Goal: Find contact information: Find contact information

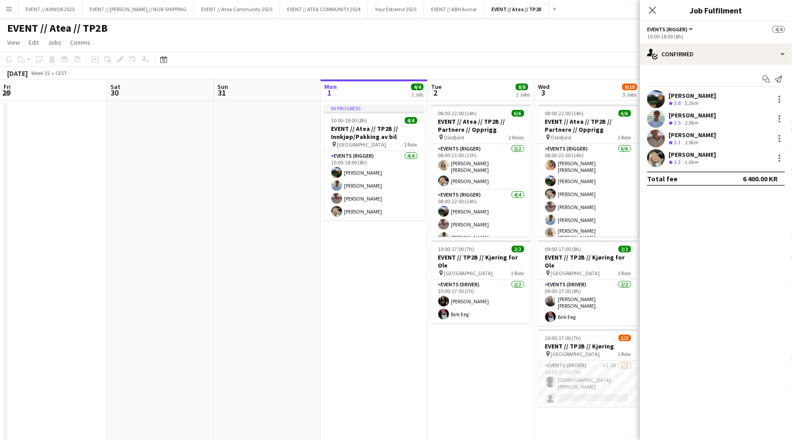
scroll to position [19, 0]
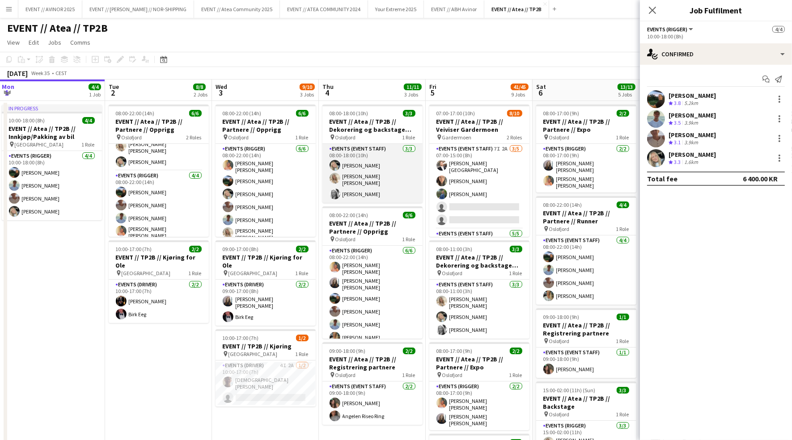
click at [369, 177] on app-card-role "Events (Event Staff) [DATE] 08:00-18:00 (10h) [PERSON_NAME] [PERSON_NAME] [PERS…" at bounding box center [372, 173] width 100 height 59
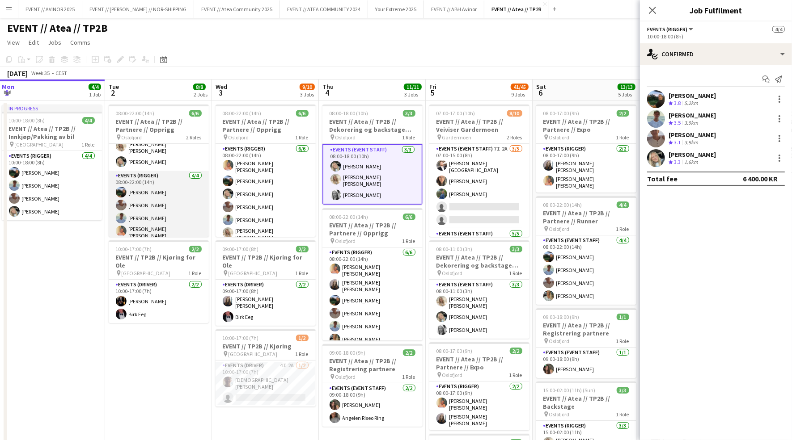
scroll to position [0, 0]
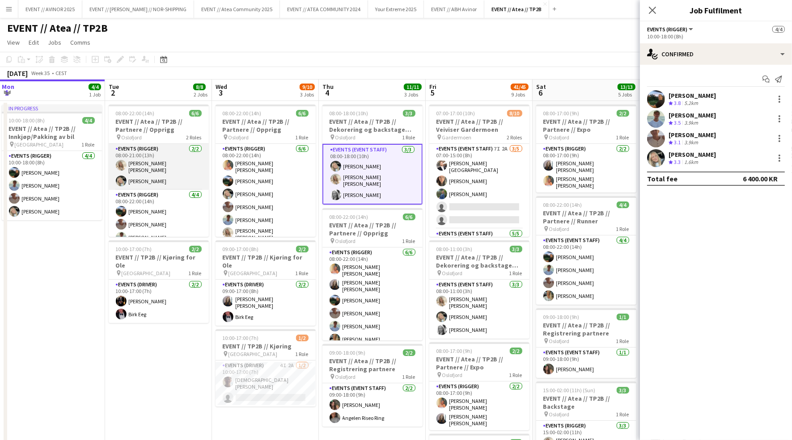
click at [164, 174] on app-card-role "Events (Rigger) [DATE] 08:00-21:00 (13h) [PERSON_NAME] [PERSON_NAME] [PERSON_NA…" at bounding box center [159, 167] width 100 height 46
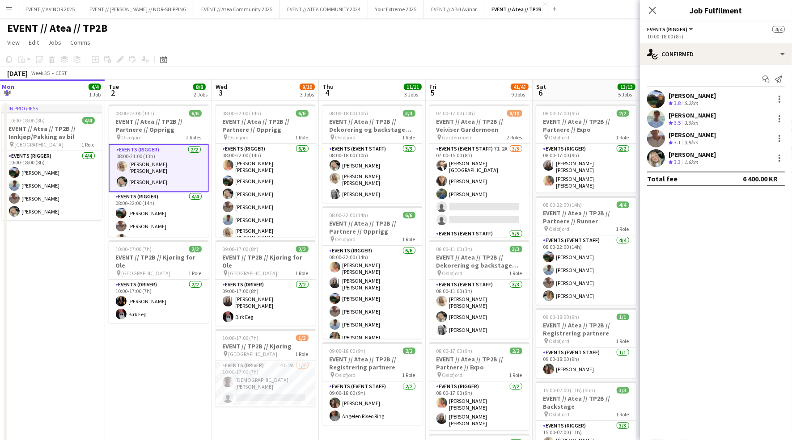
click at [682, 149] on div "[PERSON_NAME] Crew rating 3.3 1.6km" at bounding box center [716, 158] width 152 height 18
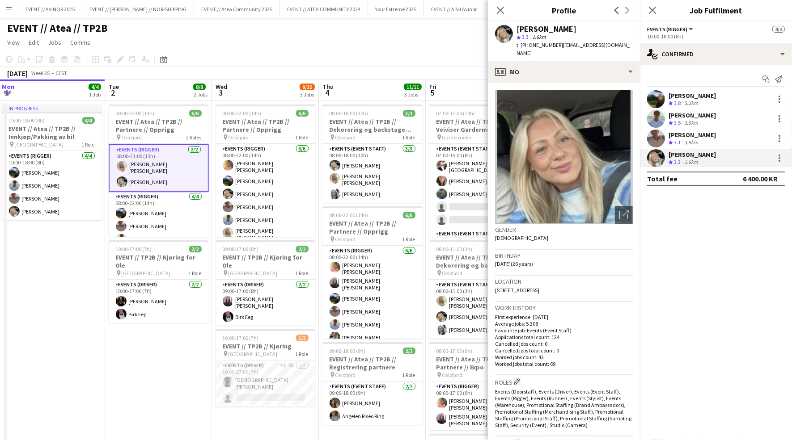
drag, startPoint x: 530, startPoint y: 46, endPoint x: 547, endPoint y: 46, distance: 17.4
click at [547, 46] on span "t. [PHONE_NUMBER]" at bounding box center [539, 45] width 46 height 7
drag, startPoint x: 550, startPoint y: 46, endPoint x: 529, endPoint y: 46, distance: 20.6
click at [529, 46] on span "t. [PHONE_NUMBER]" at bounding box center [539, 45] width 46 height 7
copy span "95720034"
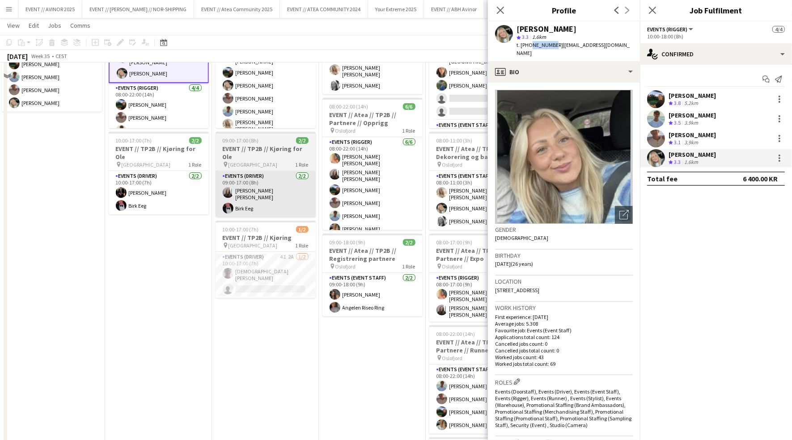
scroll to position [73, 0]
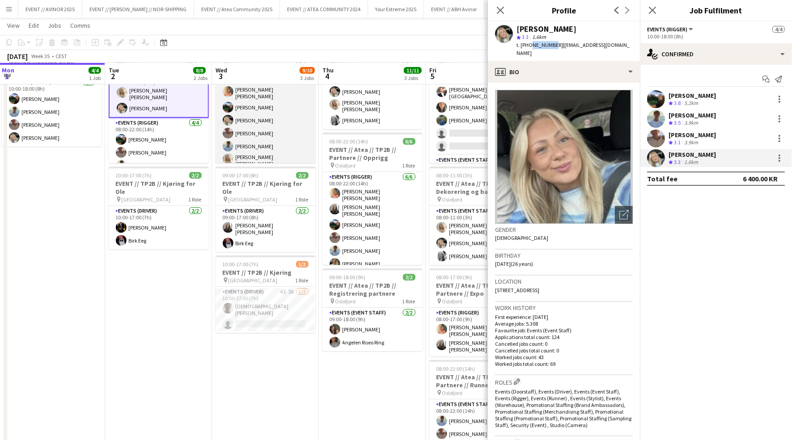
click at [272, 156] on app-card-role "Events (Rigger) [DATE] 08:00-22:00 (14h) [PERSON_NAME] [PERSON_NAME] [PERSON_NA…" at bounding box center [265, 120] width 100 height 101
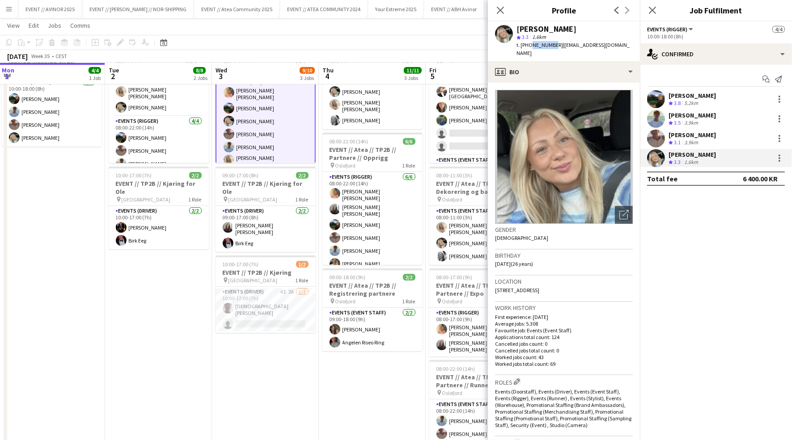
click at [228, 131] on app-user-avatar at bounding box center [229, 134] width 11 height 11
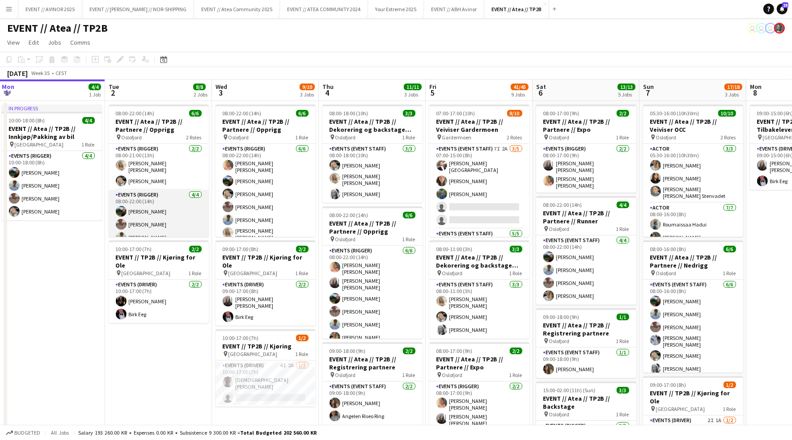
scroll to position [19, 0]
click at [159, 207] on app-card-role "Events (Rigger) [DATE] 08:00-22:00 (14h) [PERSON_NAME] [PERSON_NAME] [PERSON_NA…" at bounding box center [159, 207] width 100 height 72
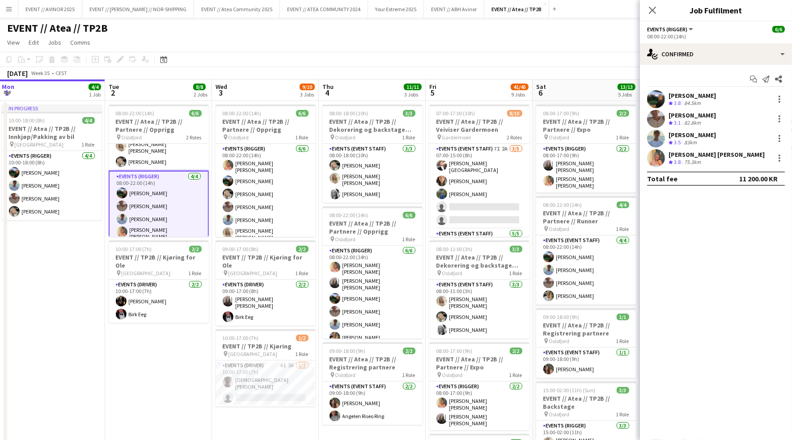
click at [700, 151] on div "[PERSON_NAME] [PERSON_NAME]" at bounding box center [716, 155] width 96 height 8
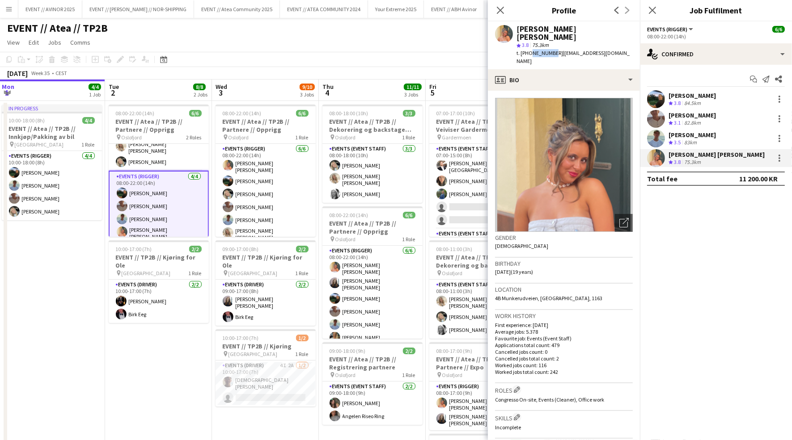
drag, startPoint x: 530, startPoint y: 46, endPoint x: 549, endPoint y: 46, distance: 18.8
click at [549, 50] on span "t. [PHONE_NUMBER]" at bounding box center [539, 53] width 46 height 7
copy span "94492925"
click at [161, 158] on app-card-role "Events (Rigger) [DATE] 08:00-21:00 (13h) [PERSON_NAME] [PERSON_NAME] [PERSON_NA…" at bounding box center [159, 148] width 100 height 46
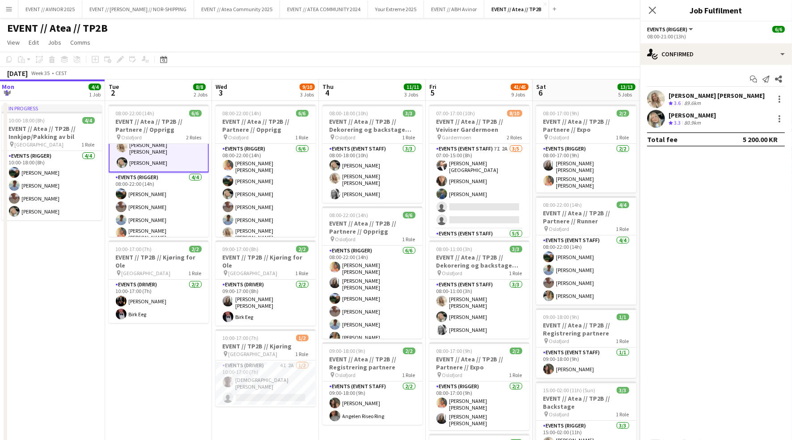
scroll to position [20, 0]
click at [687, 97] on div "[PERSON_NAME] [PERSON_NAME]" at bounding box center [716, 96] width 96 height 8
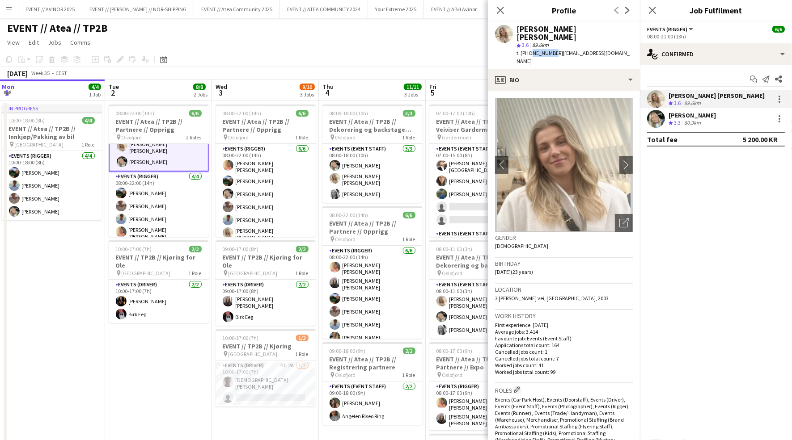
drag, startPoint x: 549, startPoint y: 47, endPoint x: 529, endPoint y: 47, distance: 20.1
click at [529, 50] on span "t. [PHONE_NUMBER]" at bounding box center [539, 53] width 46 height 7
copy span "46741468"
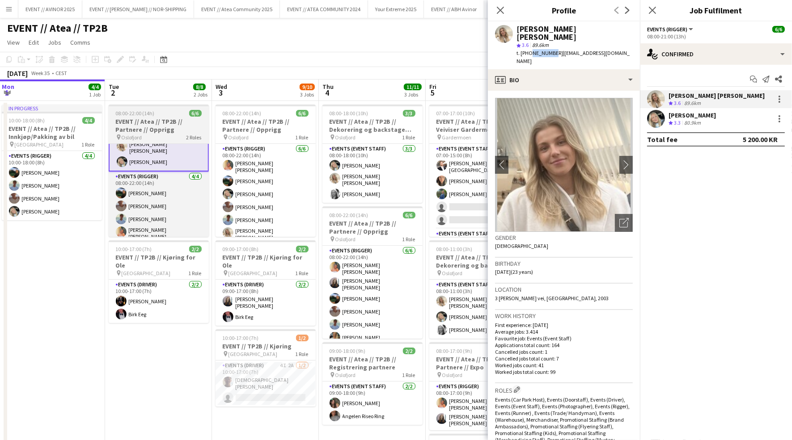
click at [179, 125] on h3 "EVENT // Atea // TP2B // Partnere // Opprigg" at bounding box center [159, 126] width 100 height 16
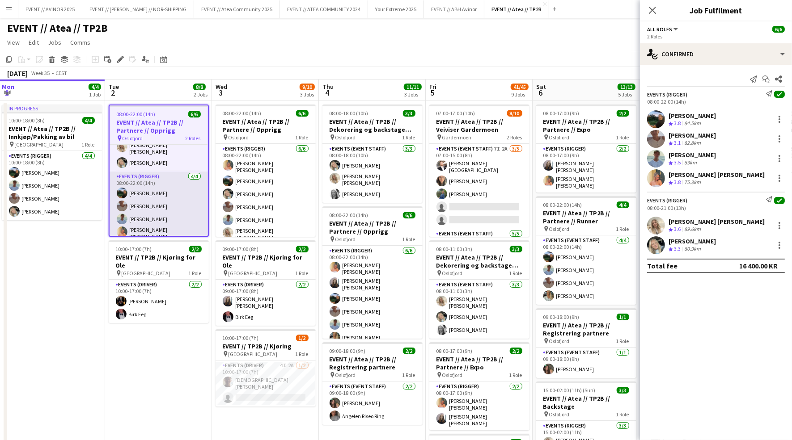
scroll to position [0, 0]
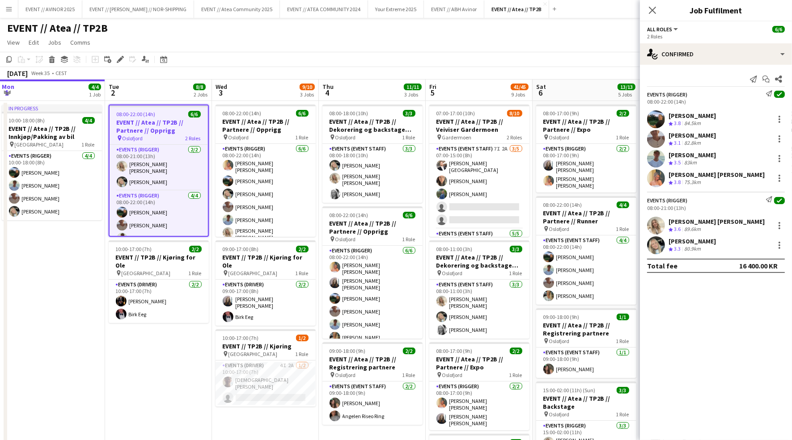
click at [692, 222] on div "[PERSON_NAME] [PERSON_NAME]" at bounding box center [716, 222] width 96 height 8
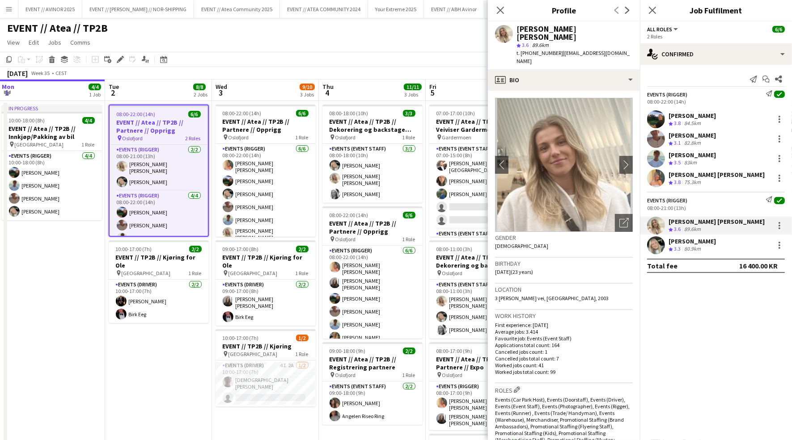
click at [692, 222] on div "[PERSON_NAME] [PERSON_NAME]" at bounding box center [716, 222] width 96 height 8
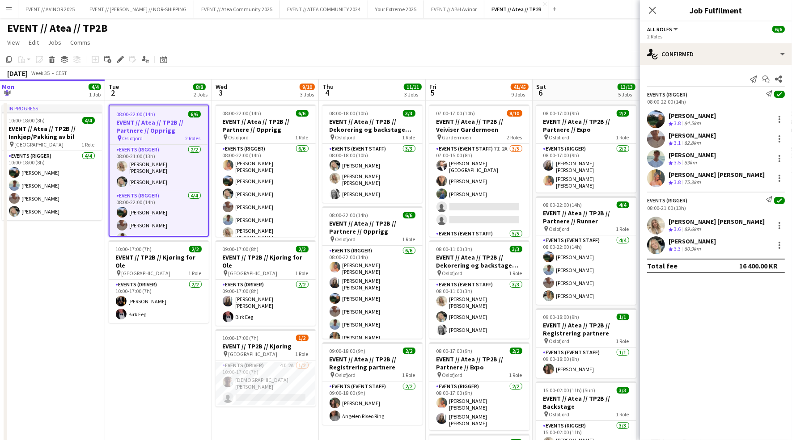
click at [697, 220] on div "[PERSON_NAME] [PERSON_NAME]" at bounding box center [716, 222] width 96 height 8
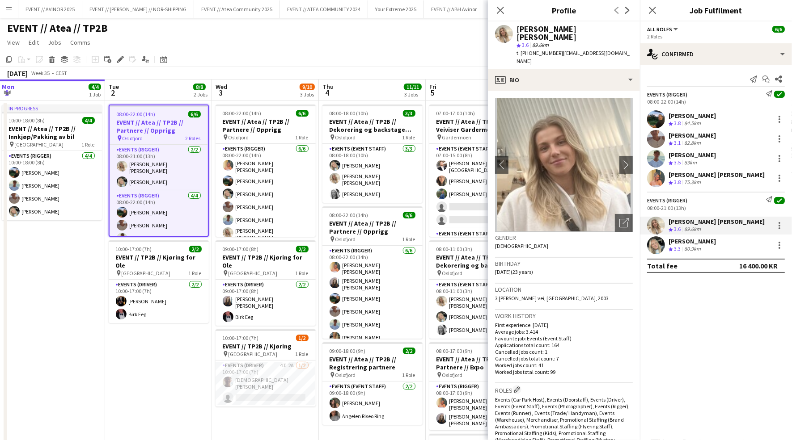
click at [691, 178] on div "[PERSON_NAME] [PERSON_NAME]" at bounding box center [716, 175] width 96 height 8
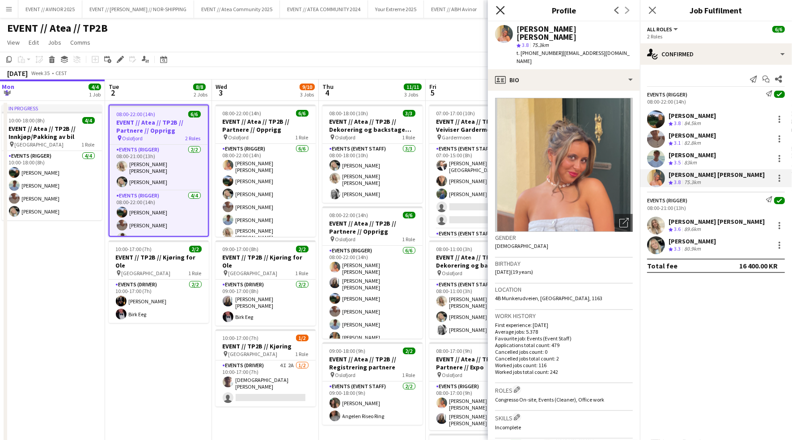
click at [503, 9] on icon "Close pop-in" at bounding box center [500, 10] width 8 height 8
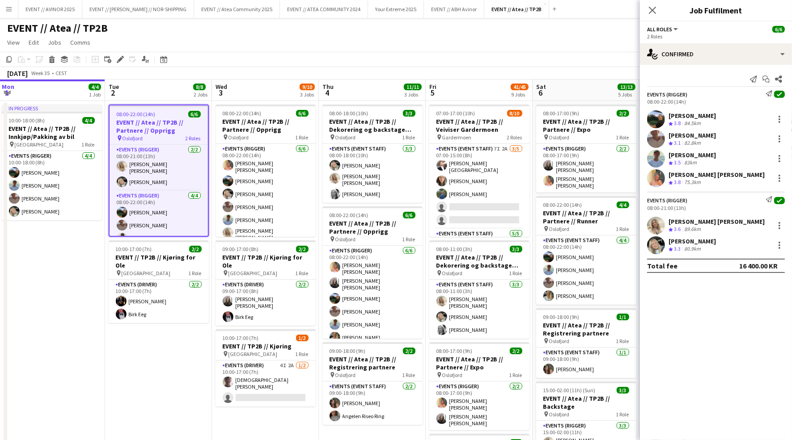
click at [658, 7] on div "Close pop-in" at bounding box center [652, 10] width 25 height 21
click at [650, 8] on icon at bounding box center [652, 10] width 8 height 8
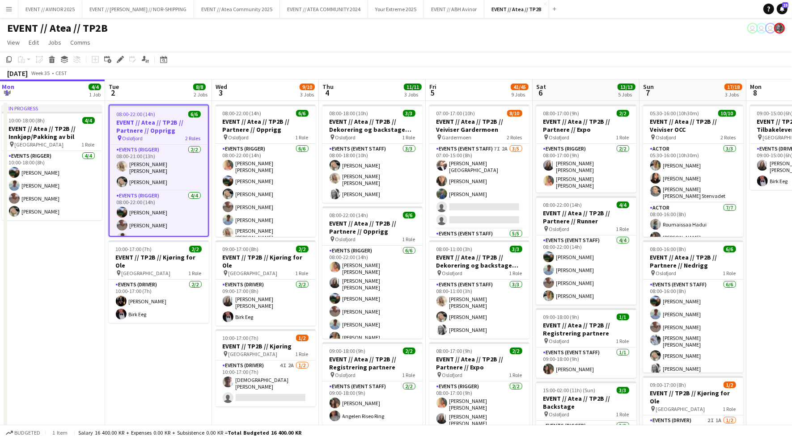
click at [287, 50] on app-page-menu "View Day view expanded Day view collapsed Month view Date picker Jump to [DATE]…" at bounding box center [396, 43] width 792 height 17
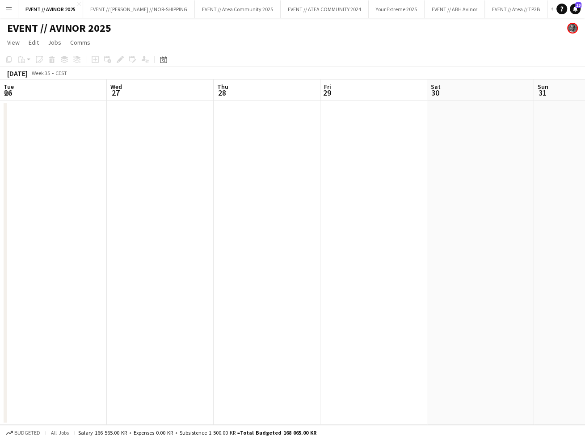
scroll to position [0, 213]
click at [13, 13] on button "Menu" at bounding box center [9, 9] width 18 height 18
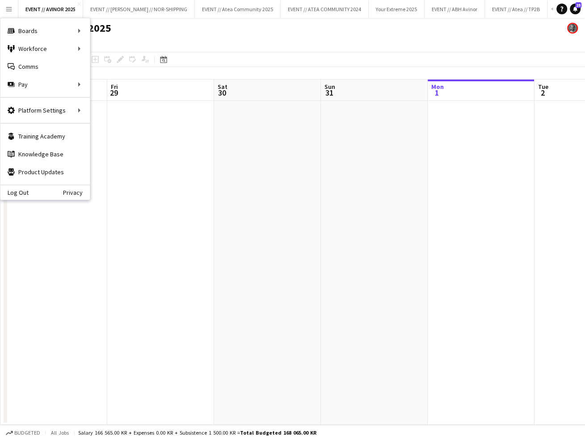
click at [210, 34] on div "EVENT // AVINOR 2025" at bounding box center [292, 26] width 585 height 17
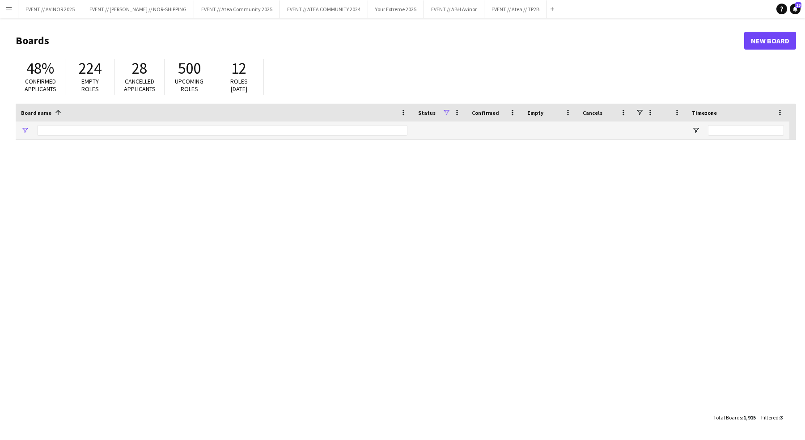
type input "****"
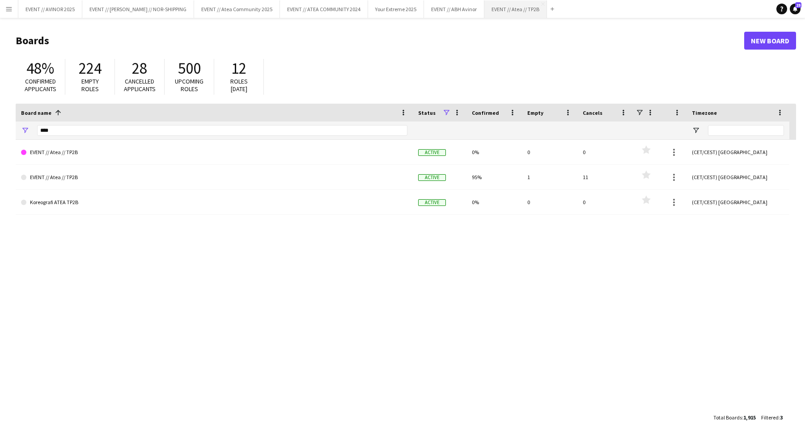
click at [505, 11] on button "EVENT // Atea // TP2B Close" at bounding box center [515, 8] width 63 height 17
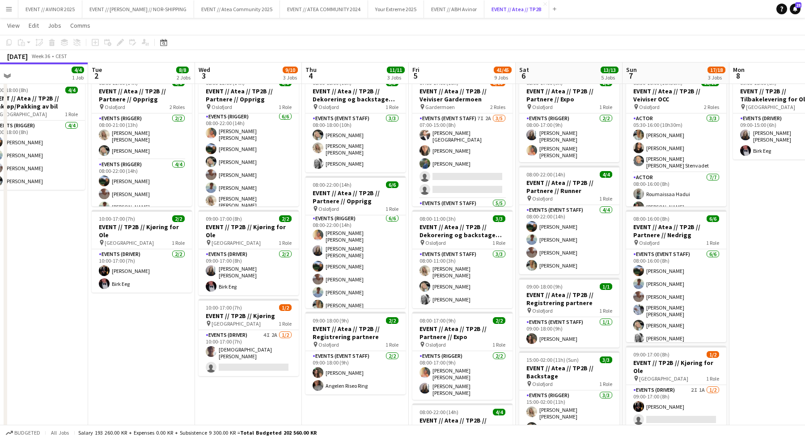
scroll to position [30, 0]
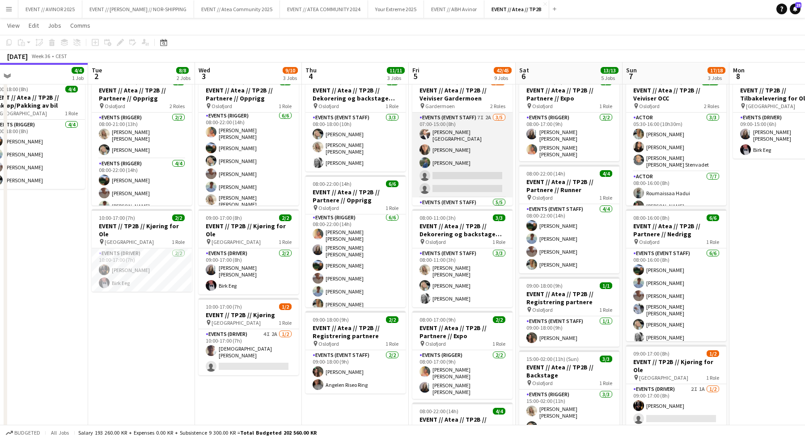
click at [448, 148] on app-card-role "Events (Event Staff) 7I 2A 3/5 07:00-15:00 (8h) Hans Torstein Lærum Amina Akaev…" at bounding box center [462, 155] width 100 height 85
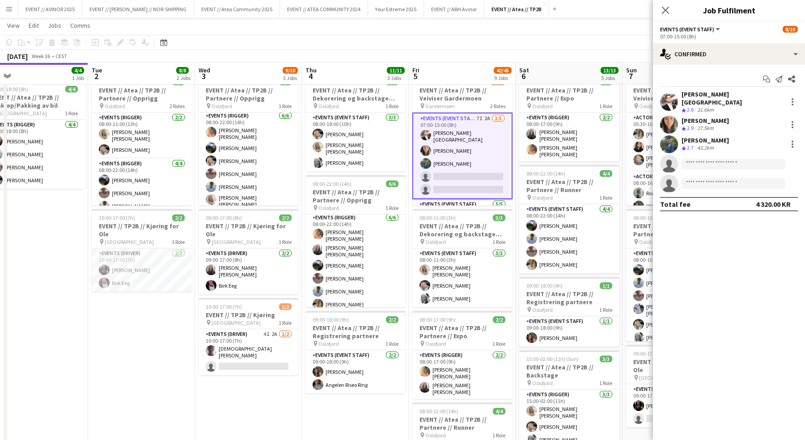
click at [693, 109] on div "Hans Torstein Lærum Crew rating 2.6 31.6km Amina Akaeva Crew rating 2.9 27.5km …" at bounding box center [729, 141] width 152 height 102
click at [693, 117] on div "[PERSON_NAME]" at bounding box center [704, 121] width 47 height 8
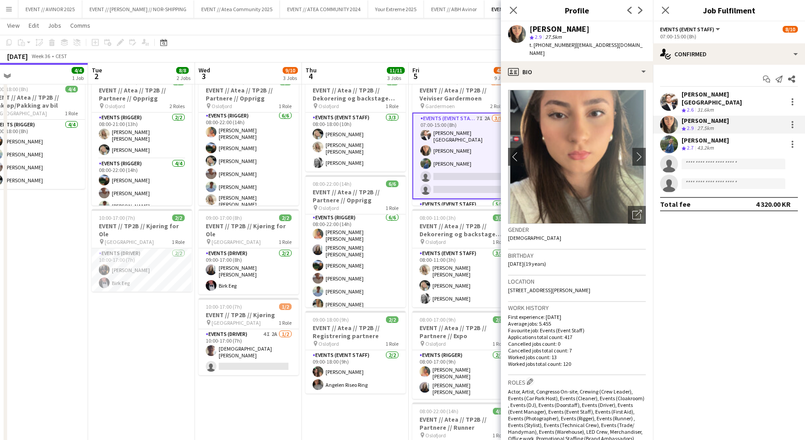
click at [693, 117] on div "[PERSON_NAME]" at bounding box center [704, 121] width 47 height 8
